Goal: Task Accomplishment & Management: Complete application form

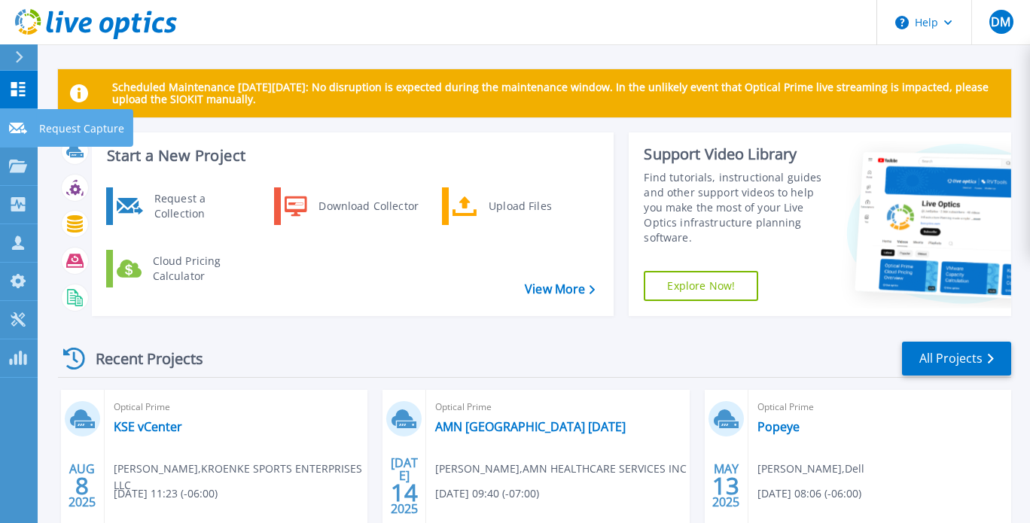
click at [17, 126] on icon at bounding box center [18, 128] width 18 height 11
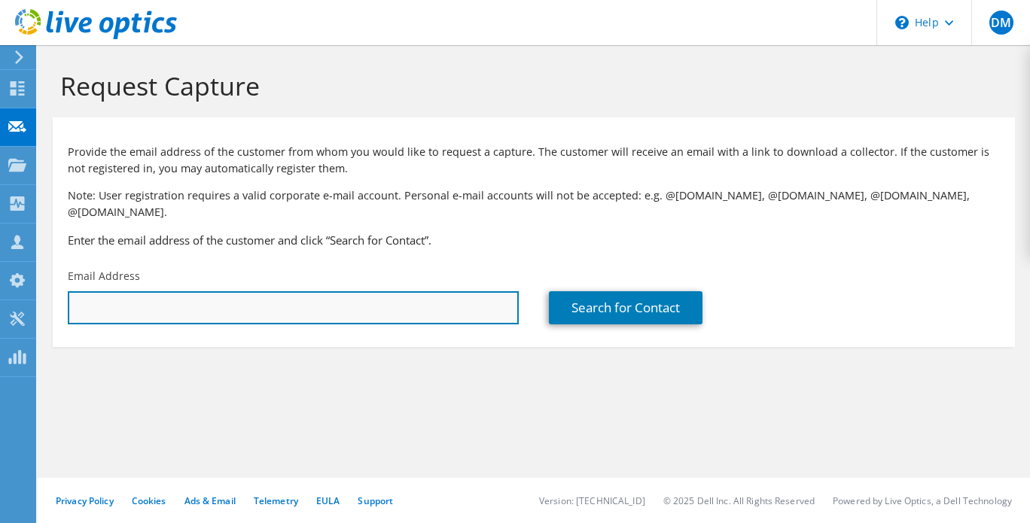
click at [205, 298] on input "text" at bounding box center [293, 307] width 451 height 33
paste input "Victor Castellanos <Victor.Castellanos@sd-lecc.org>"
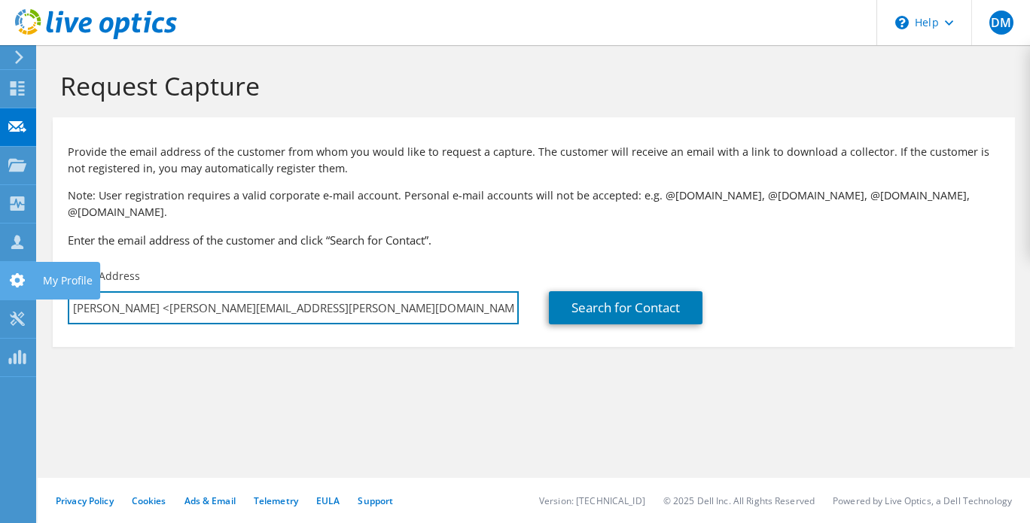
drag, startPoint x: 173, startPoint y: 296, endPoint x: 0, endPoint y: 275, distance: 174.3
click at [0, 275] on div "DM Partner Team Member Dean Mahoney dmahoney@redesign-group.com redesign My Pro…" at bounding box center [515, 261] width 1030 height 523
click at [297, 299] on input "Victor.Castellanos@sd-lecc.org>" at bounding box center [293, 307] width 451 height 33
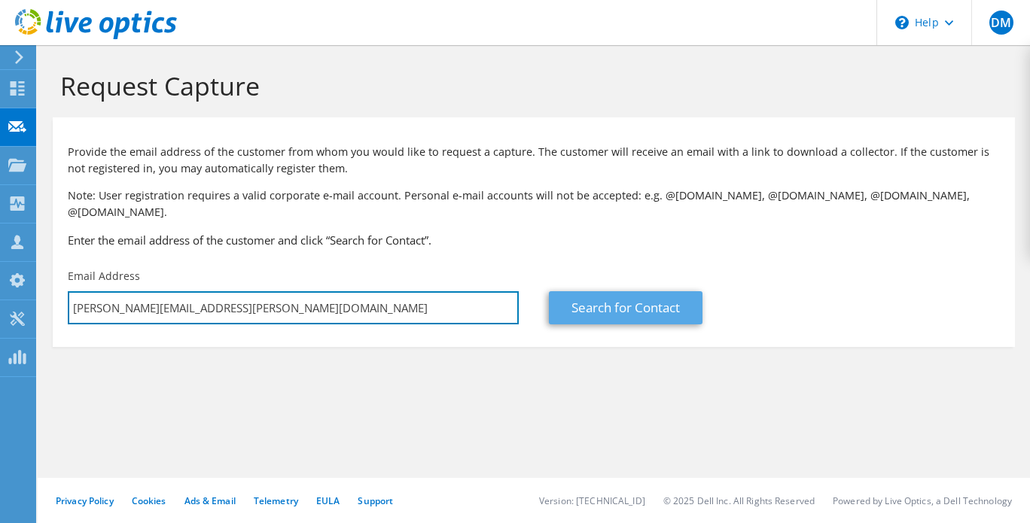
type input "Victor.Castellanos@sd-lecc.org"
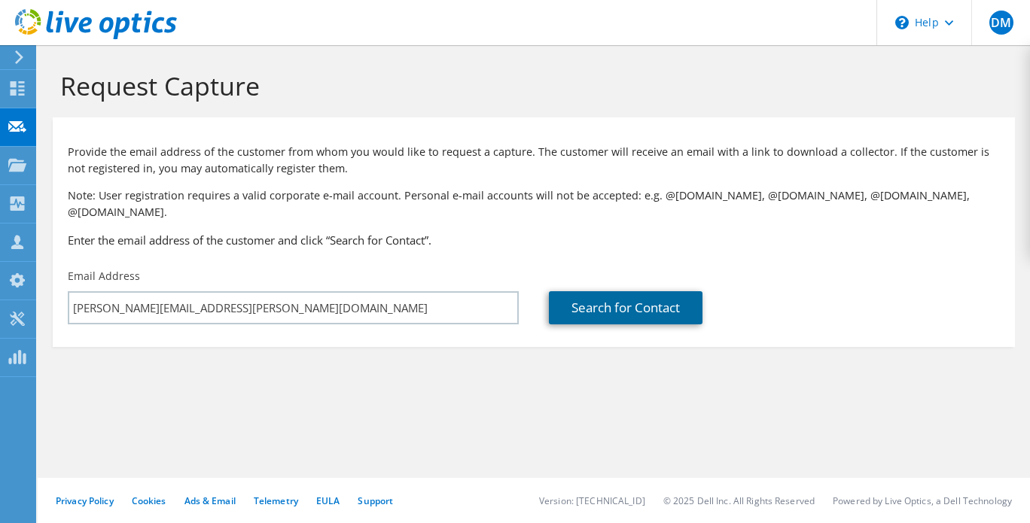
click at [608, 291] on link "Search for Contact" at bounding box center [626, 307] width 154 height 33
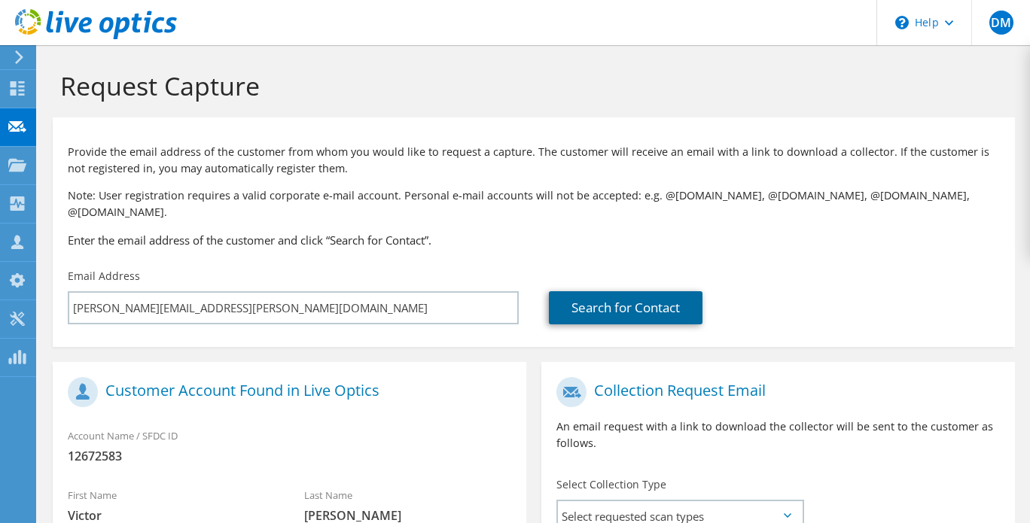
click at [632, 291] on link "Search for Contact" at bounding box center [626, 307] width 154 height 33
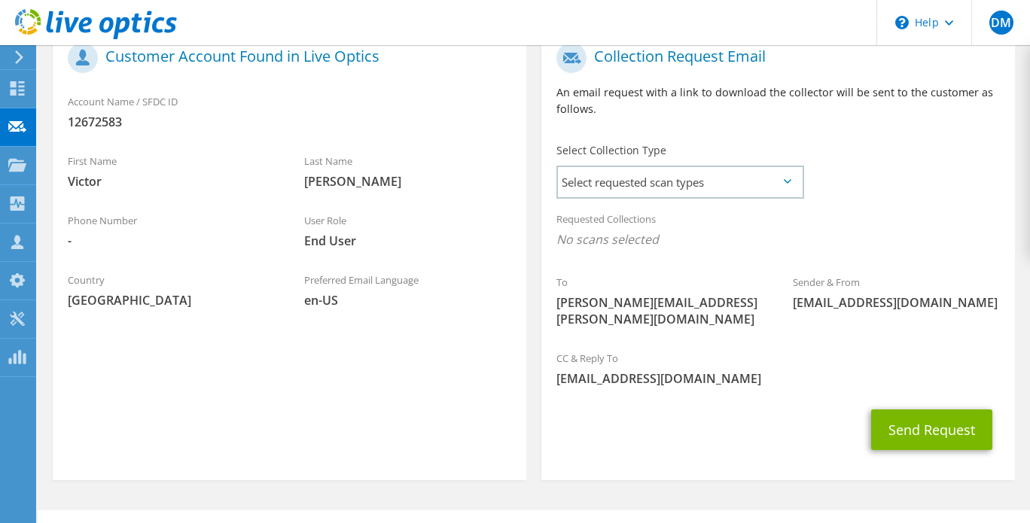
scroll to position [333, 0]
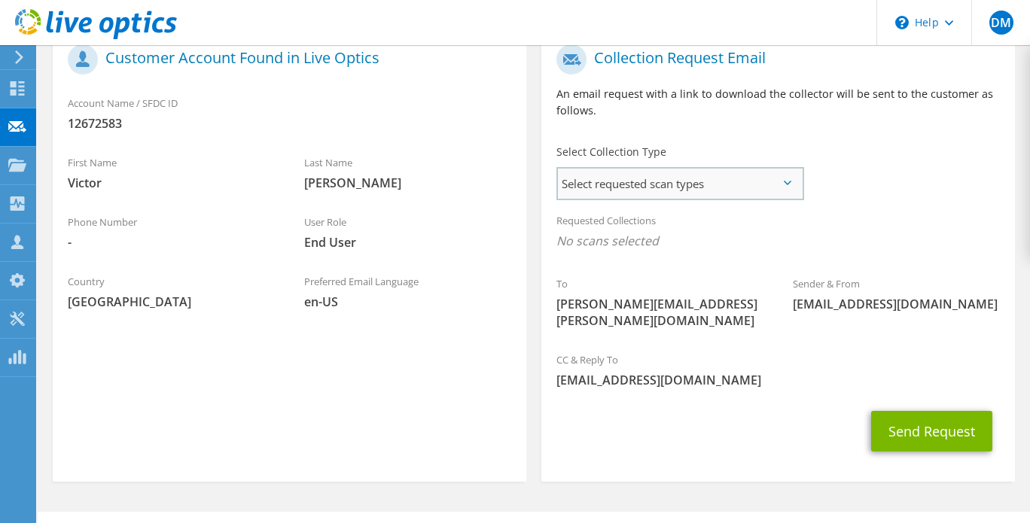
click at [721, 169] on span "Select requested scan types" at bounding box center [680, 184] width 244 height 30
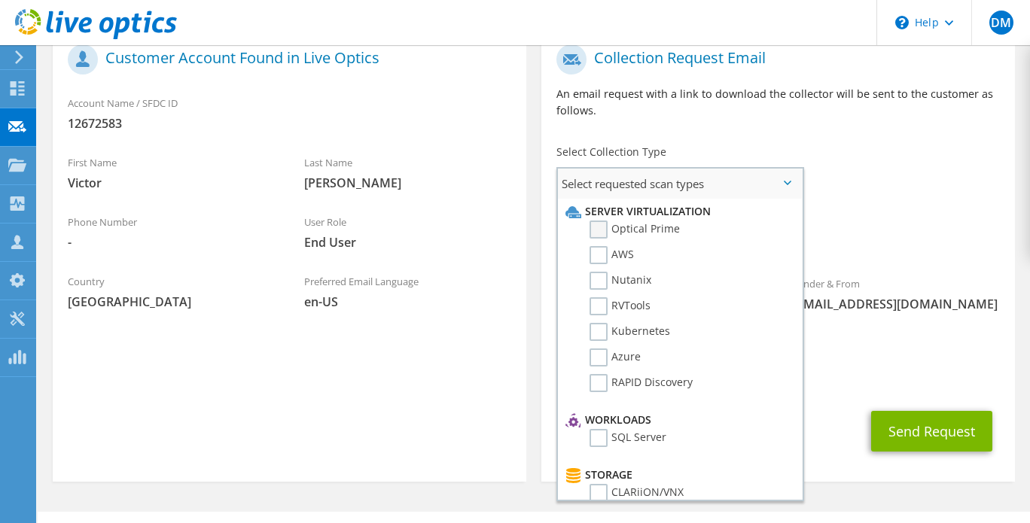
click at [670, 221] on label "Optical Prime" at bounding box center [634, 230] width 90 height 18
click at [0, 0] on input "Optical Prime" at bounding box center [0, 0] width 0 height 0
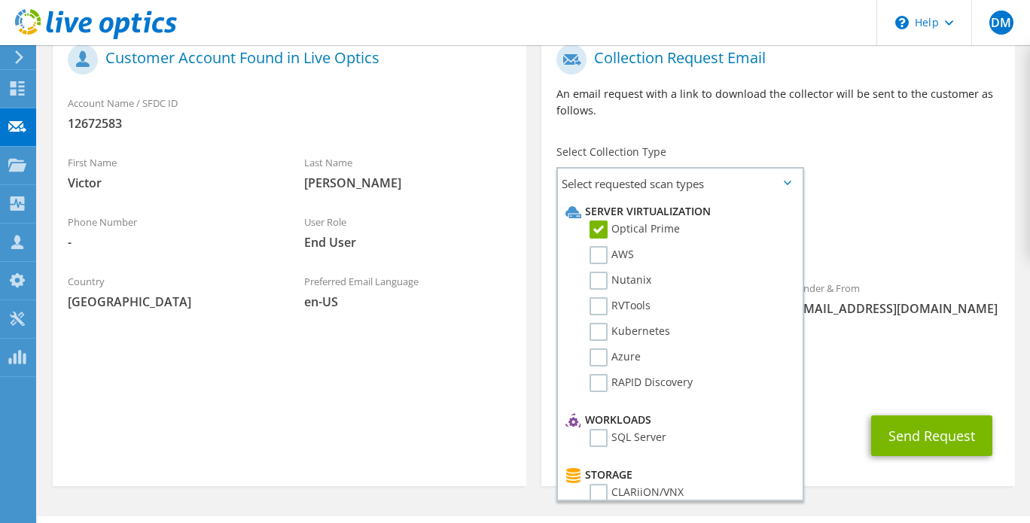
click at [924, 376] on span "[EMAIL_ADDRESS][DOMAIN_NAME]" at bounding box center [777, 384] width 443 height 17
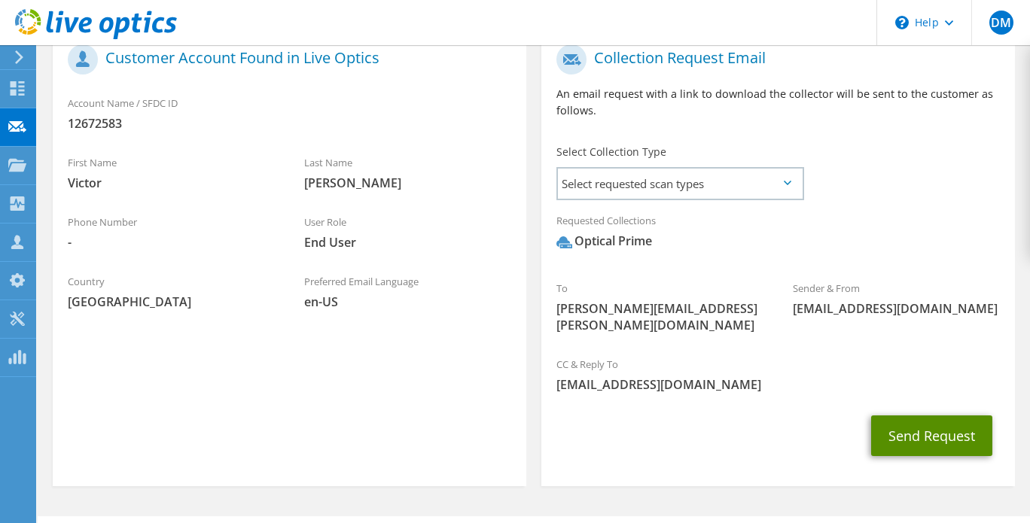
click at [904, 415] on button "Send Request" at bounding box center [931, 435] width 121 height 41
